Goal: Information Seeking & Learning: Learn about a topic

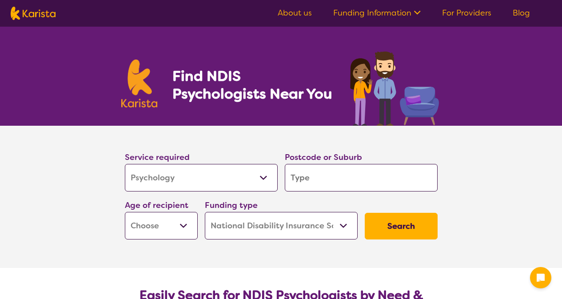
select select "Psychology"
select select "NDIS"
select select "Psychology"
select select "NDIS"
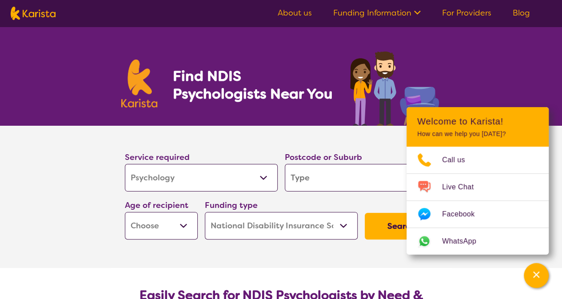
click at [352, 181] on input "search" at bounding box center [361, 178] width 153 height 28
type input "3"
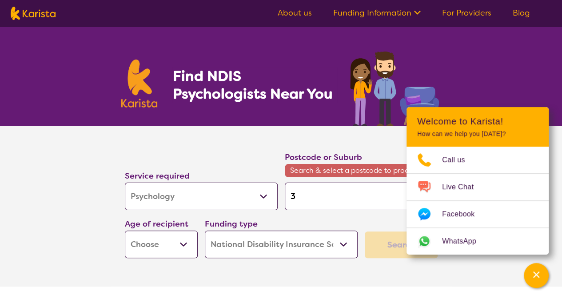
type input "30"
type input "303"
type input "3037"
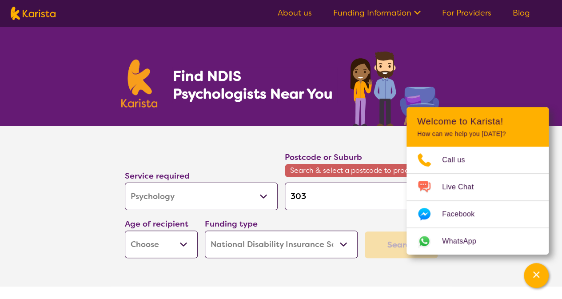
type input "3037"
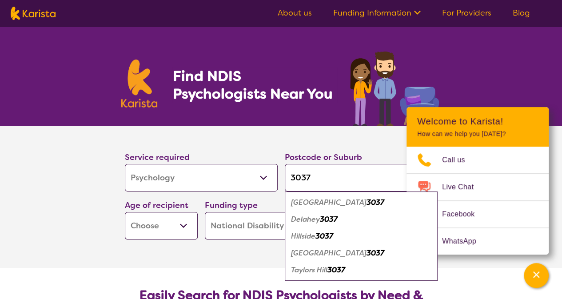
type input "3037"
click at [320, 238] on em "3037" at bounding box center [324, 235] width 18 height 9
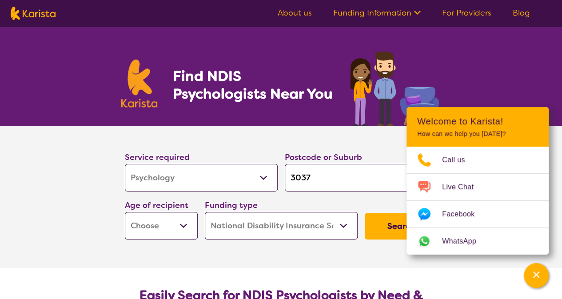
click at [226, 258] on section "Service required Allied Health Assistant Assessment (ADHD or Autism) Behaviour …" at bounding box center [280, 197] width 355 height 142
click at [182, 223] on select "Early Childhood - 0 to 9 Child - 10 to 11 Adolescent - 12 to 17 Adult - 18 to 6…" at bounding box center [161, 226] width 73 height 28
select select "EC"
click at [125, 212] on select "Early Childhood - 0 to 9 Child - 10 to 11 Adolescent - 12 to 17 Adult - 18 to 6…" at bounding box center [161, 226] width 73 height 28
select select "EC"
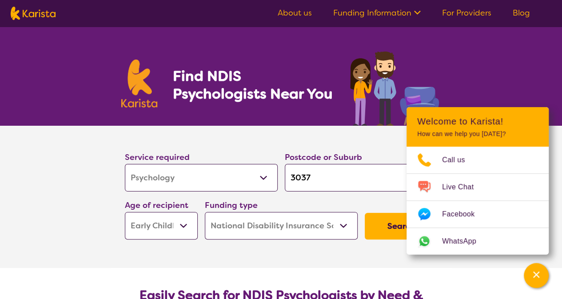
click at [388, 226] on button "Search" at bounding box center [400, 226] width 73 height 27
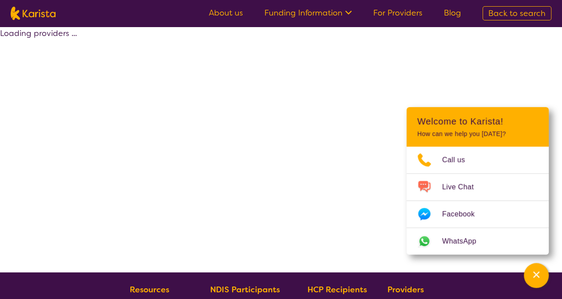
select select "by_score"
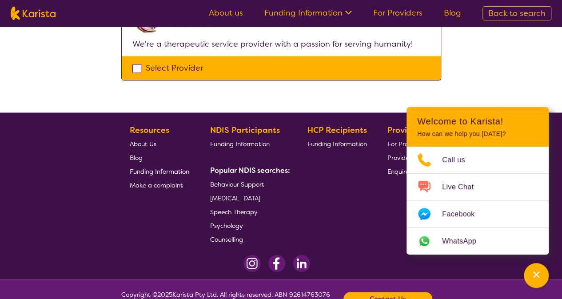
scroll to position [575, 0]
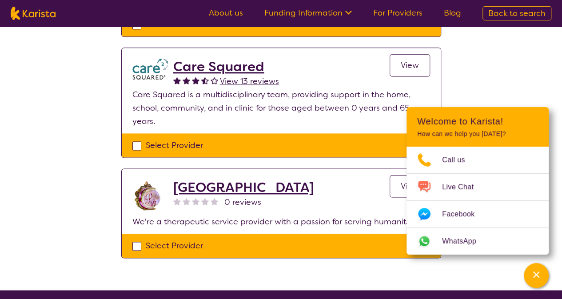
click at [255, 179] on h2 "Pearl Wellness Centre" at bounding box center [243, 187] width 141 height 16
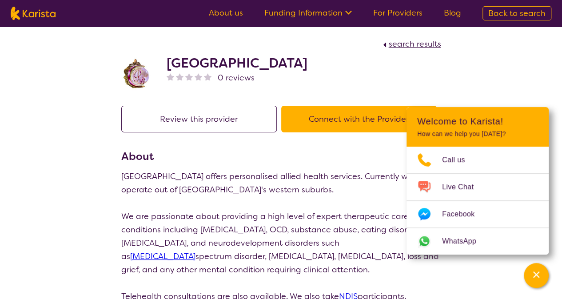
scroll to position [178, 0]
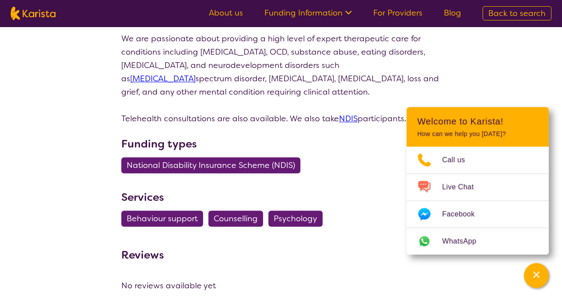
click at [278, 218] on span "Psychology" at bounding box center [295, 218] width 44 height 16
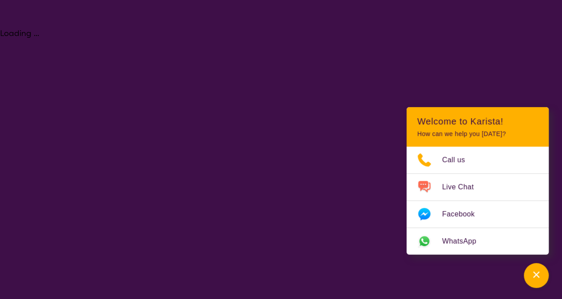
select select "Psychology"
select select "EC"
select select "NDIS"
select select "Psychology"
select select "EC"
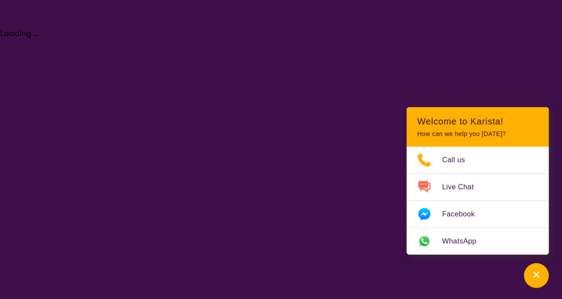
select select "NDIS"
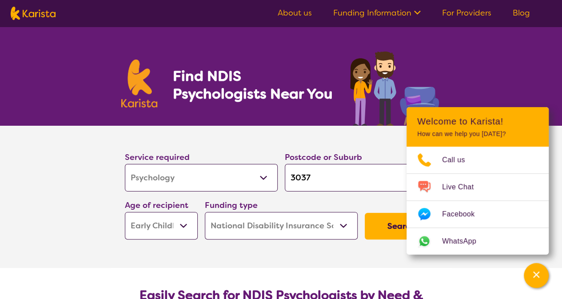
click at [181, 224] on select "Early Childhood - 0 to 9 Child - 10 to 11 Adolescent - 12 to 17 Adult - 18 to 6…" at bounding box center [161, 226] width 73 height 28
click at [342, 229] on select "Home Care Package (HCP) National Disability Insurance Scheme (NDIS) I don't know" at bounding box center [281, 226] width 153 height 28
click at [341, 228] on select "Home Care Package (HCP) National Disability Insurance Scheme (NDIS) I don't know" at bounding box center [281, 226] width 153 height 28
click at [381, 227] on button "Search" at bounding box center [400, 226] width 73 height 27
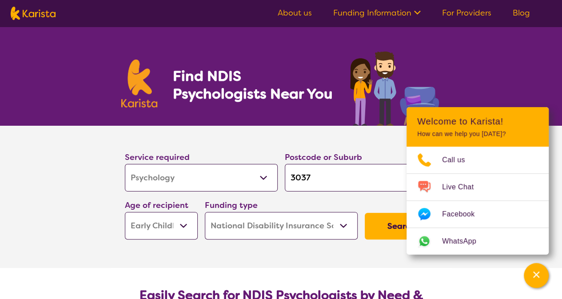
select select "by_score"
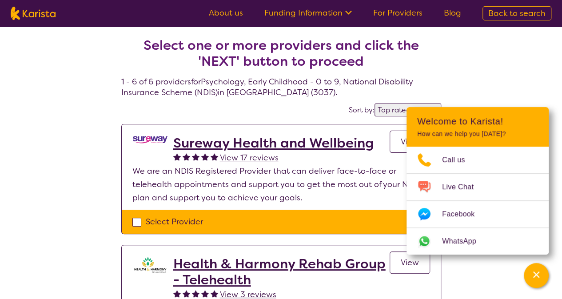
click at [261, 143] on h2 "Sureway Health and Wellbeing" at bounding box center [273, 143] width 200 height 16
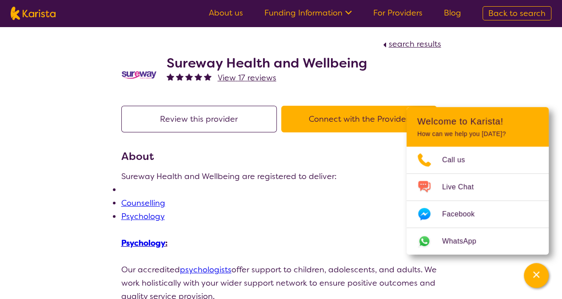
click at [164, 208] on link "Counselling" at bounding box center [143, 203] width 44 height 11
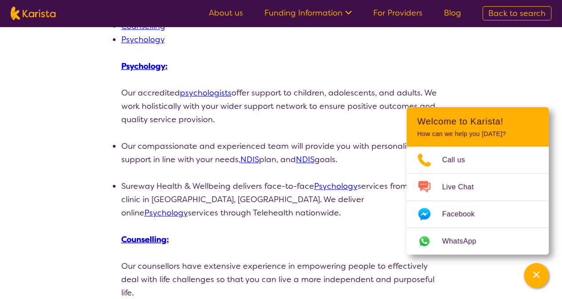
scroll to position [178, 0]
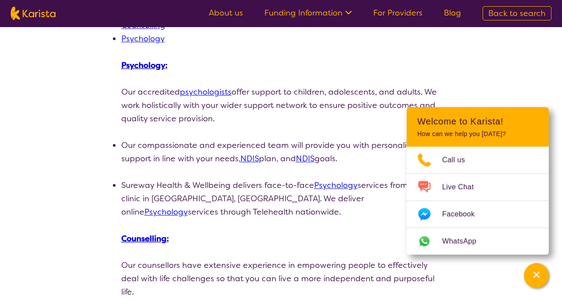
click at [338, 183] on link "Psychology" at bounding box center [336, 185] width 44 height 11
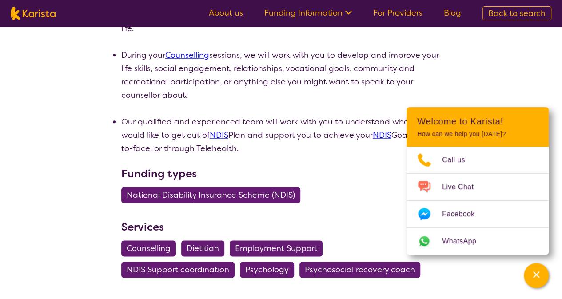
scroll to position [533, 0]
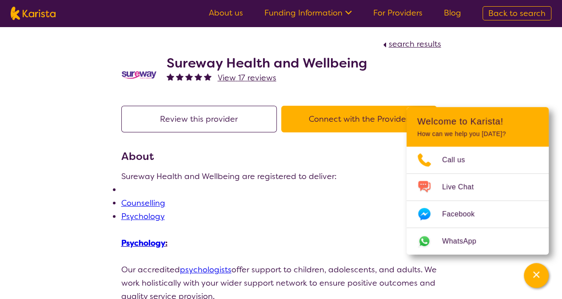
select select "by_score"
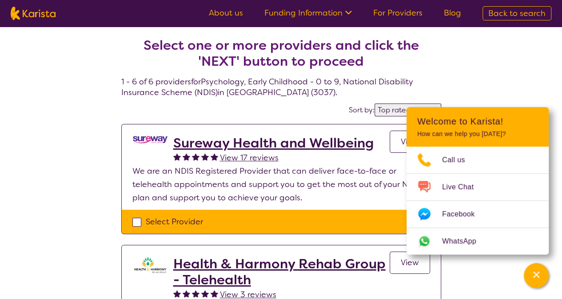
select select "Psychology"
select select "EC"
select select "NDIS"
select select "Psychology"
select select "EC"
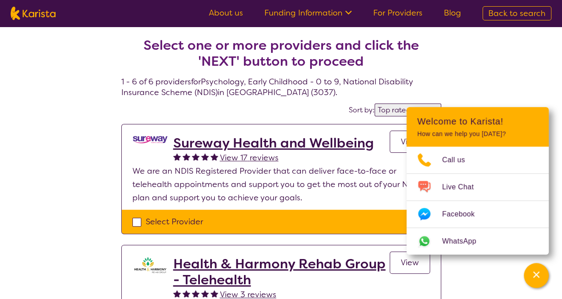
select select "NDIS"
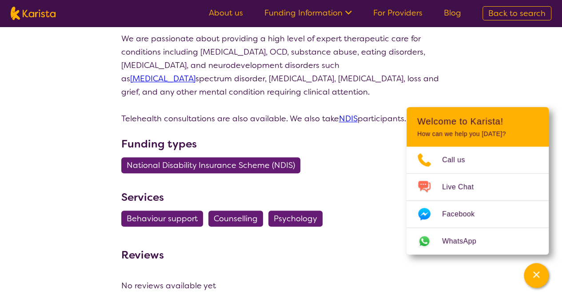
select select "by_score"
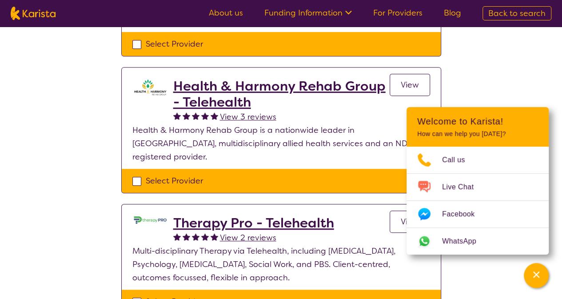
scroll to position [575, 0]
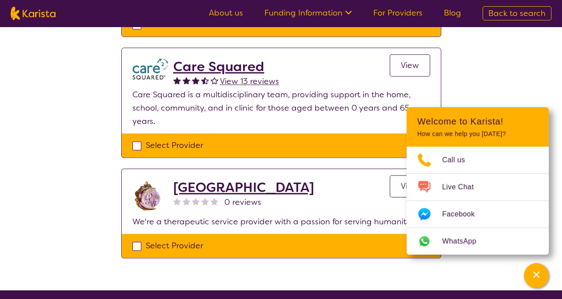
select select "Psychology"
select select "EC"
select select "NDIS"
select select "Psychology"
select select "EC"
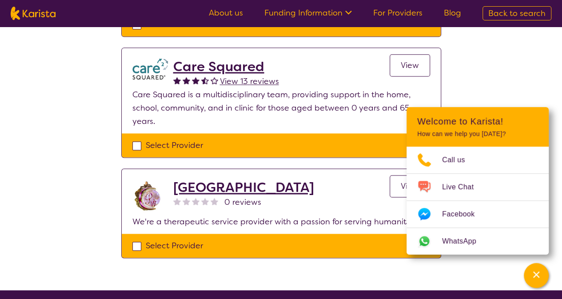
select select "NDIS"
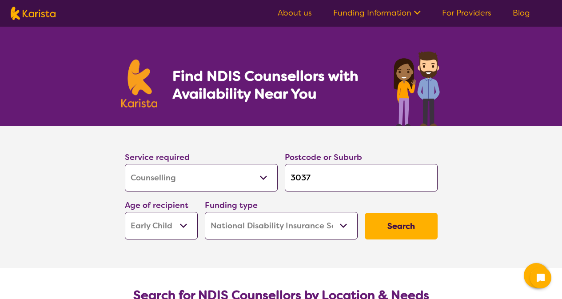
select select "Counselling"
select select "EC"
select select "NDIS"
select select "Counselling"
select select "EC"
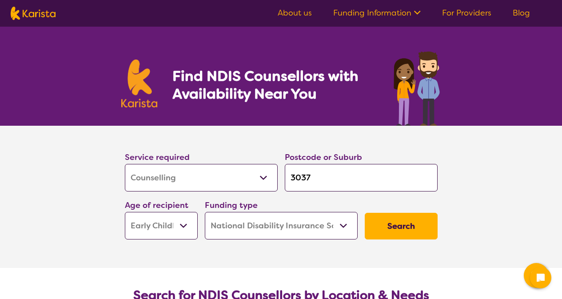
select select "NDIS"
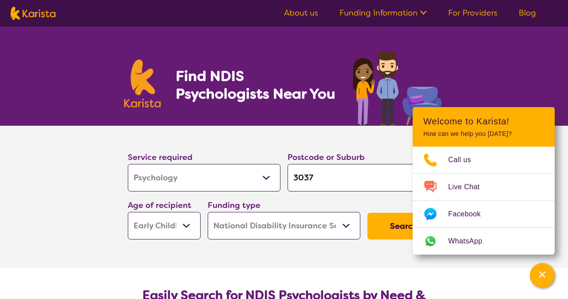
select select "Psychology"
select select "EC"
select select "NDIS"
select select "Psychology"
select select "EC"
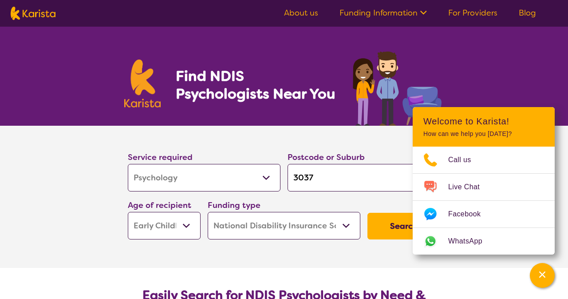
select select "NDIS"
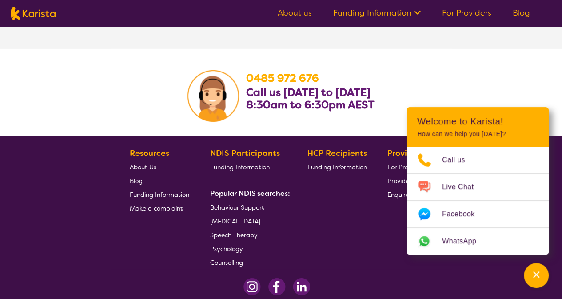
scroll to position [1531, 0]
